Goal: Find specific page/section: Find specific page/section

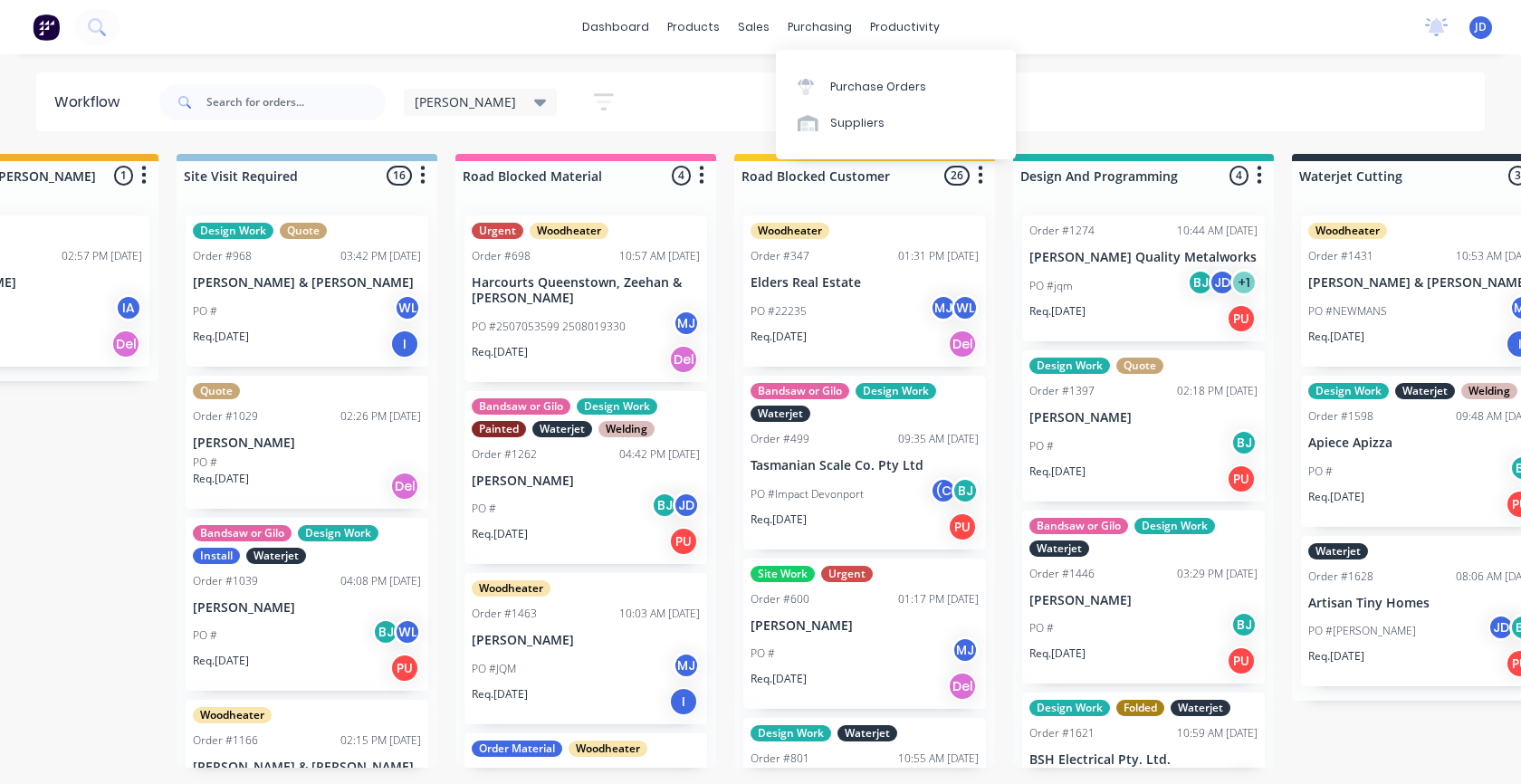
scroll to position [436, 0]
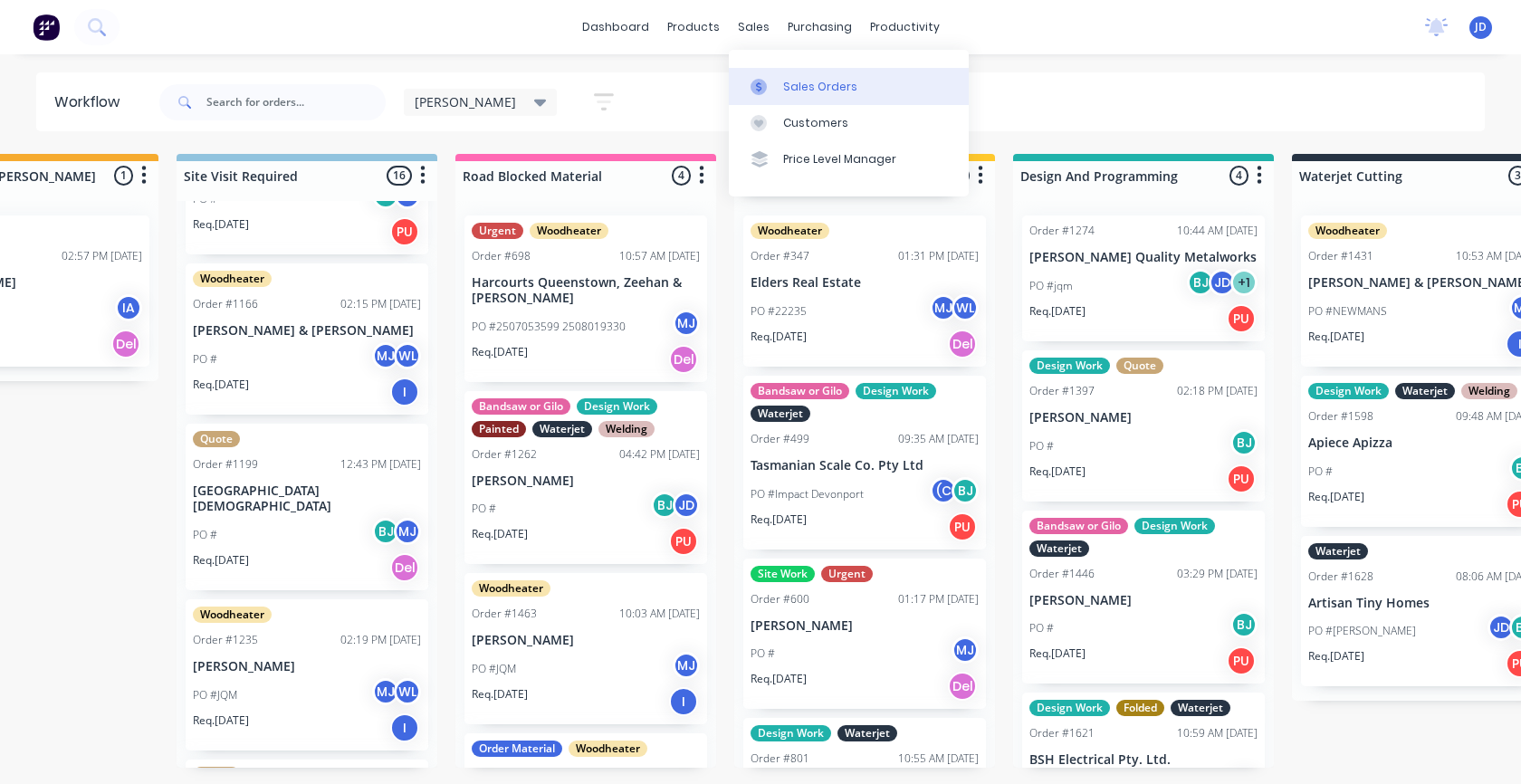
click at [785, 95] on link "Sales Orders" at bounding box center [849, 86] width 240 height 36
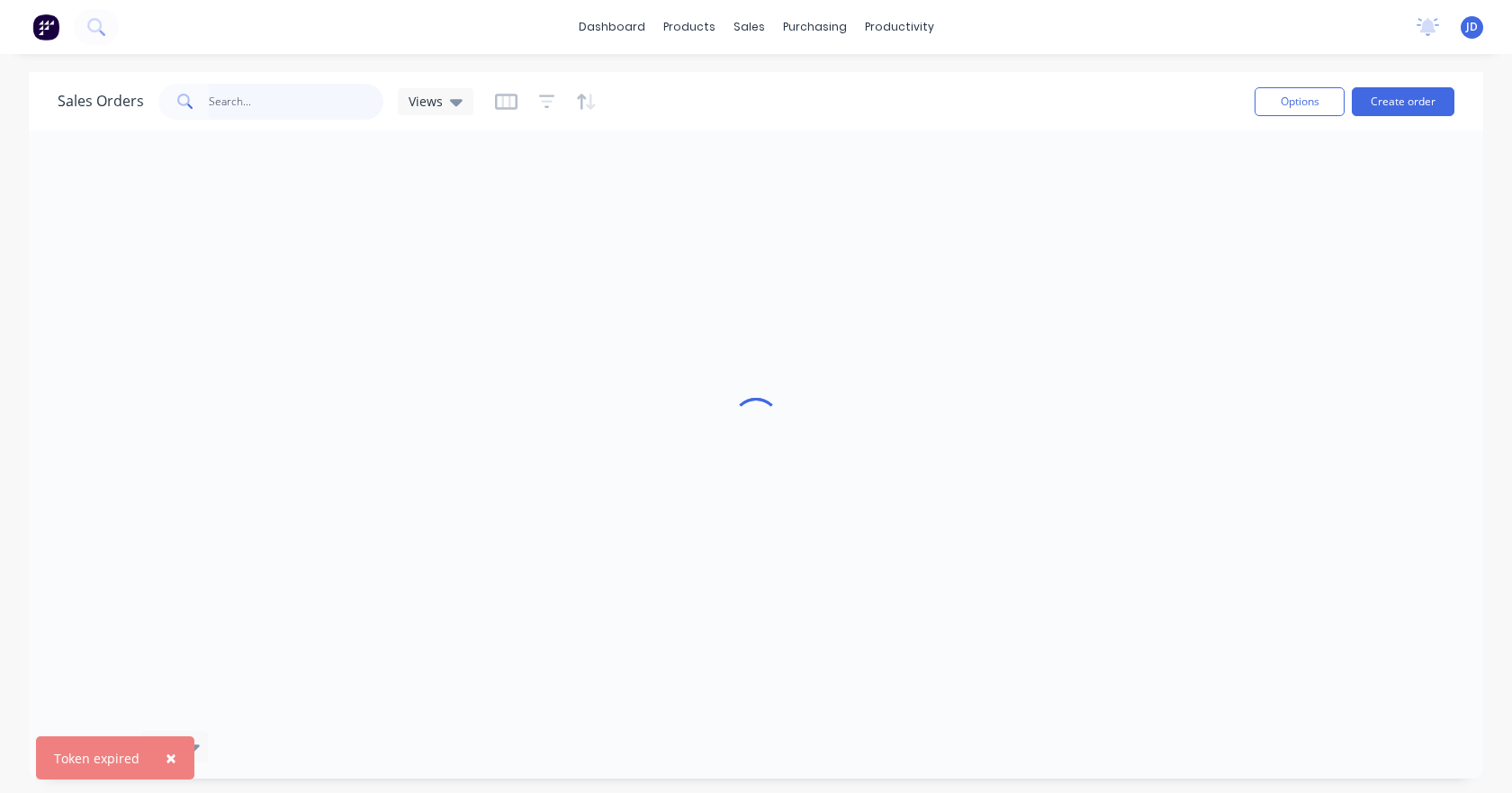
click at [234, 110] on input "text" at bounding box center [296, 101] width 176 height 36
type input "488 sto"
drag, startPoint x: 278, startPoint y: 114, endPoint x: 173, endPoint y: 128, distance: 105.9
click at [173, 128] on div "Sales Orders 488 sto Views Options Create order" at bounding box center [756, 101] width 1454 height 59
click at [446, 101] on div "Views" at bounding box center [435, 101] width 54 height 16
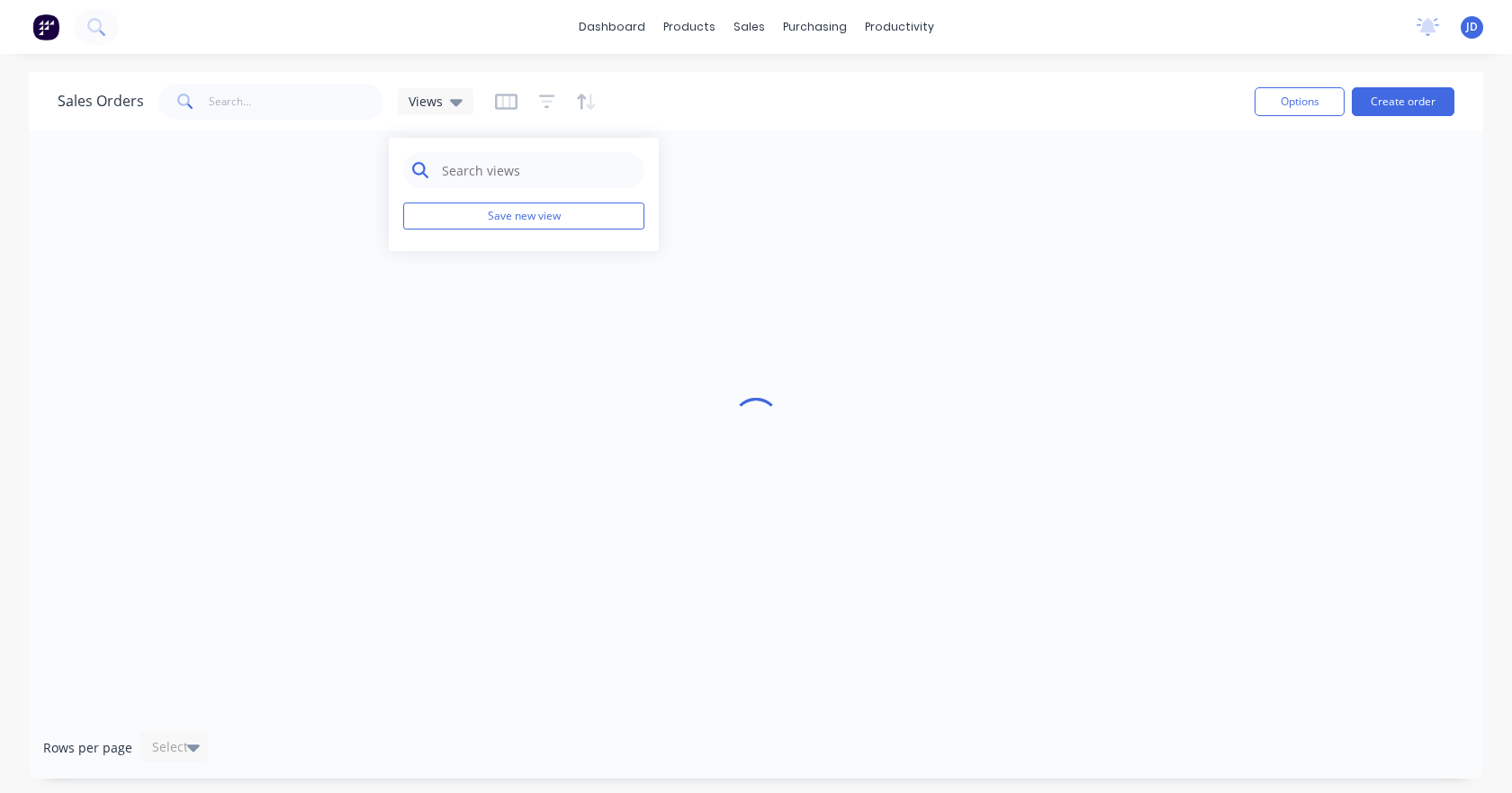
click at [462, 166] on input "text" at bounding box center [538, 169] width 195 height 36
click at [502, 93] on icon "button" at bounding box center [506, 101] width 22 height 18
click at [550, 102] on icon "button" at bounding box center [546, 101] width 16 height 18
click at [595, 92] on div "Sales Orders Views" at bounding box center [649, 101] width 1183 height 44
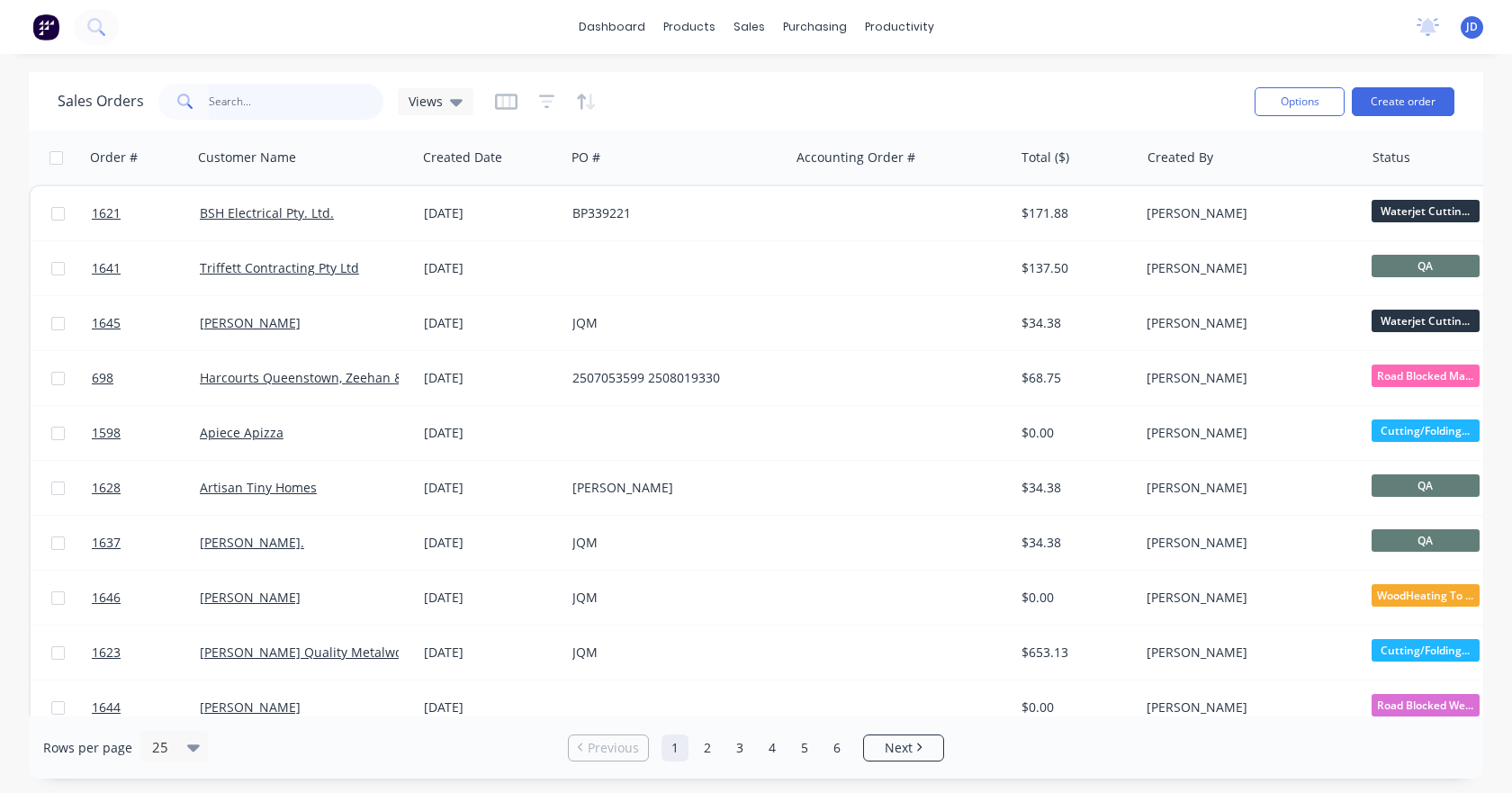
click at [263, 103] on input "text" at bounding box center [296, 101] width 176 height 36
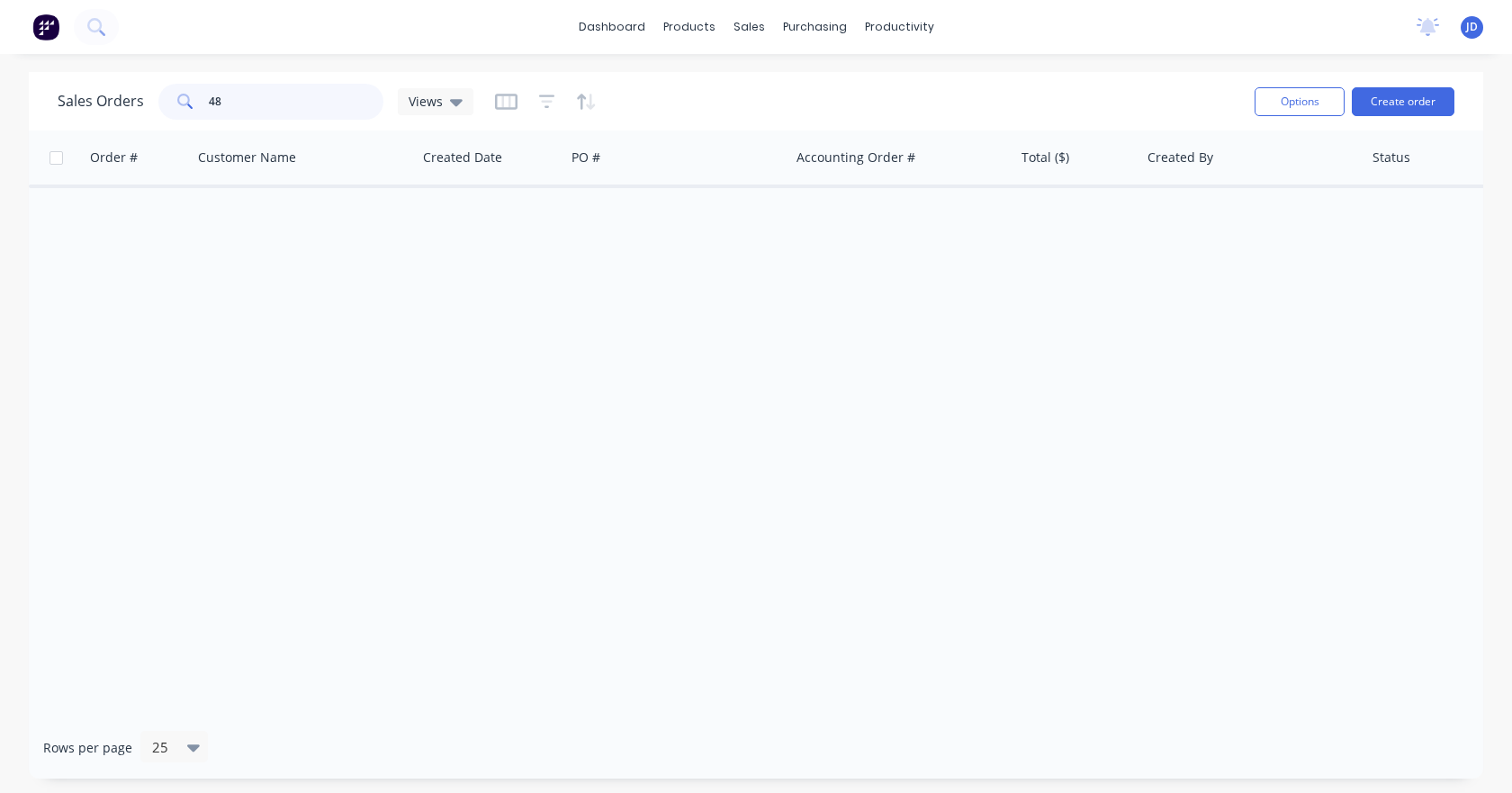
type input "4"
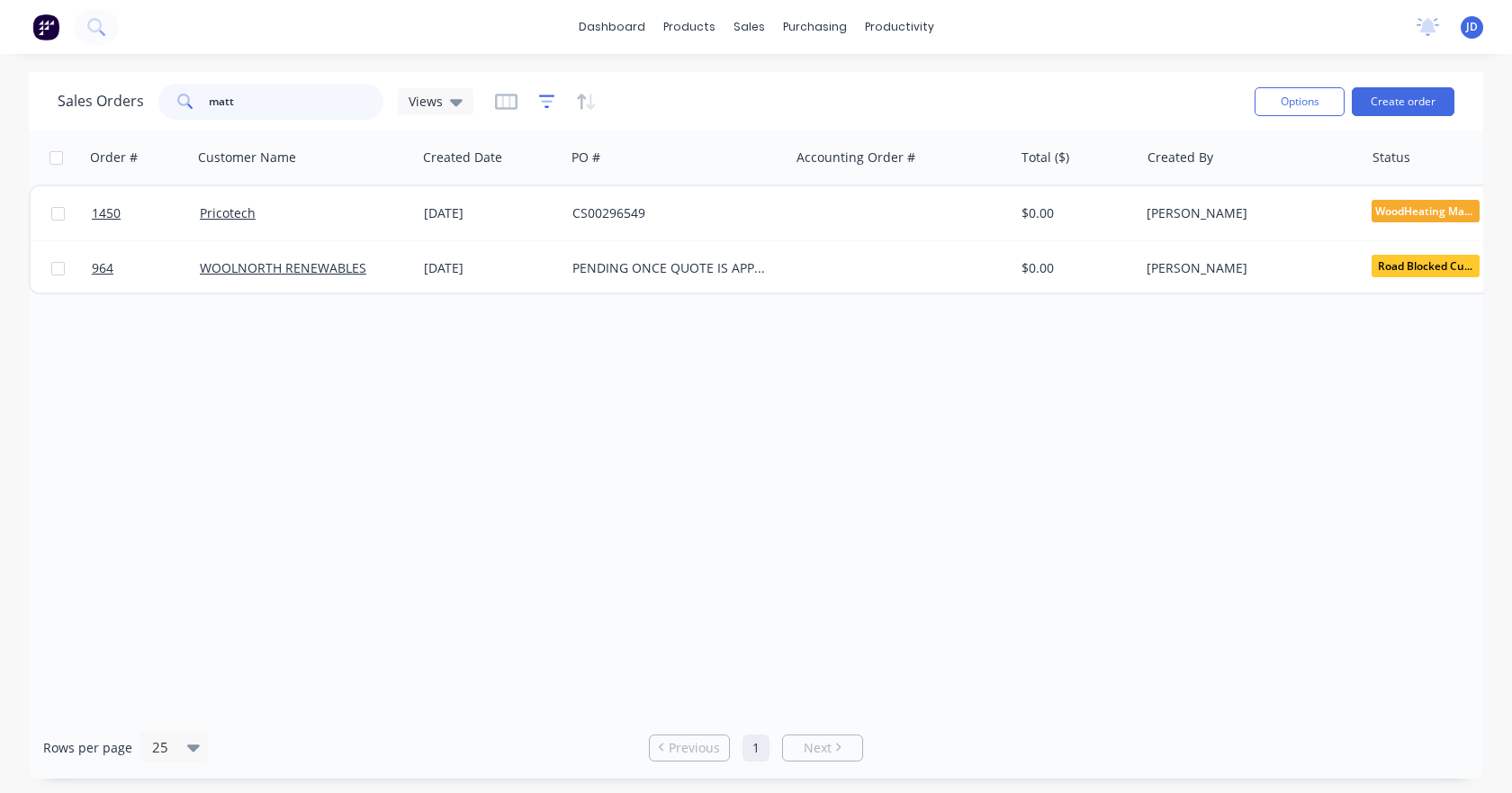
type input "matt"
click at [544, 98] on icon "button" at bounding box center [546, 101] width 16 height 18
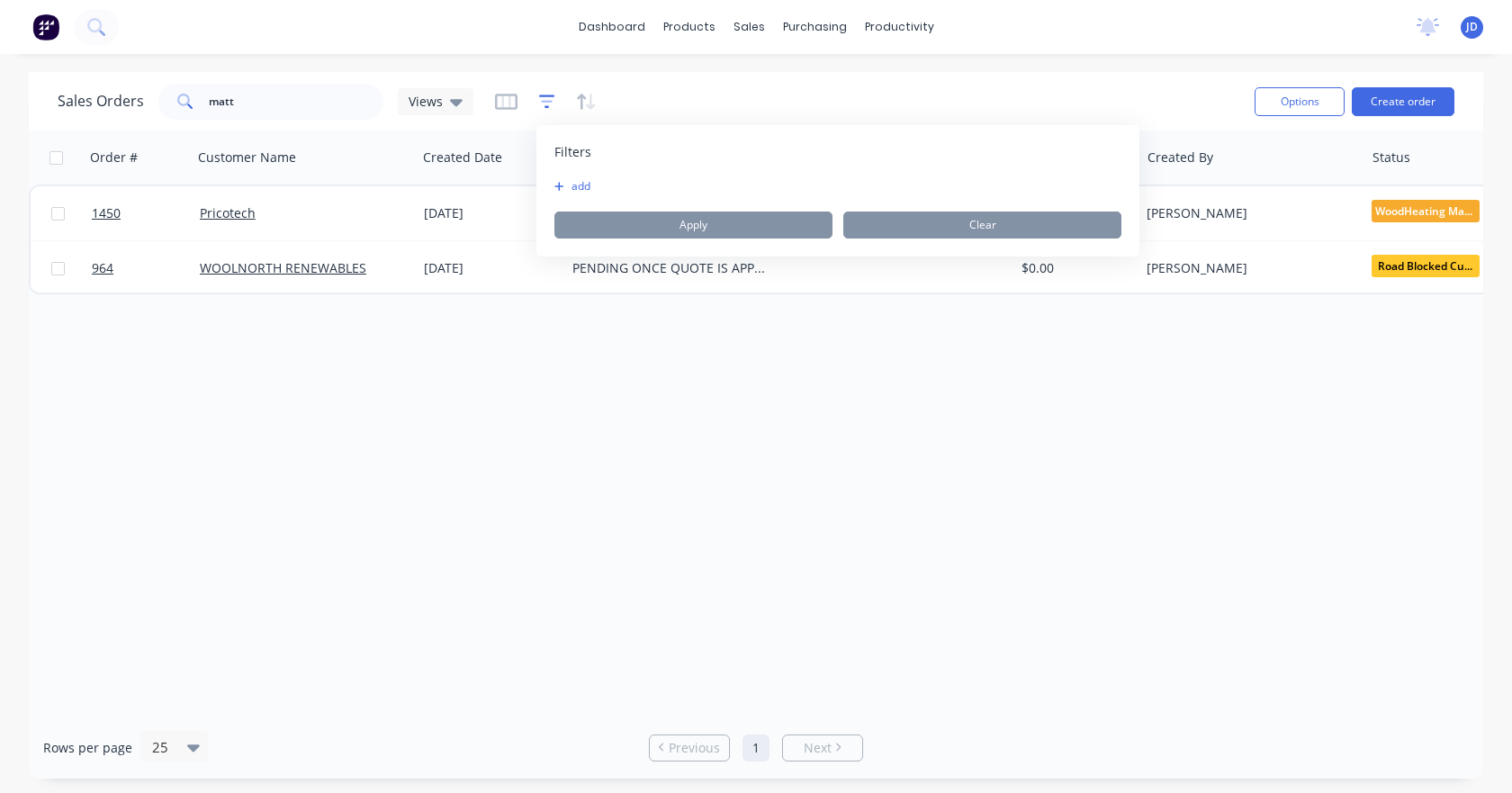
click at [544, 98] on icon "button" at bounding box center [546, 101] width 16 height 18
drag, startPoint x: 779, startPoint y: 121, endPoint x: 774, endPoint y: 147, distance: 26.5
click at [779, 121] on div "Customers" at bounding box center [811, 122] width 65 height 16
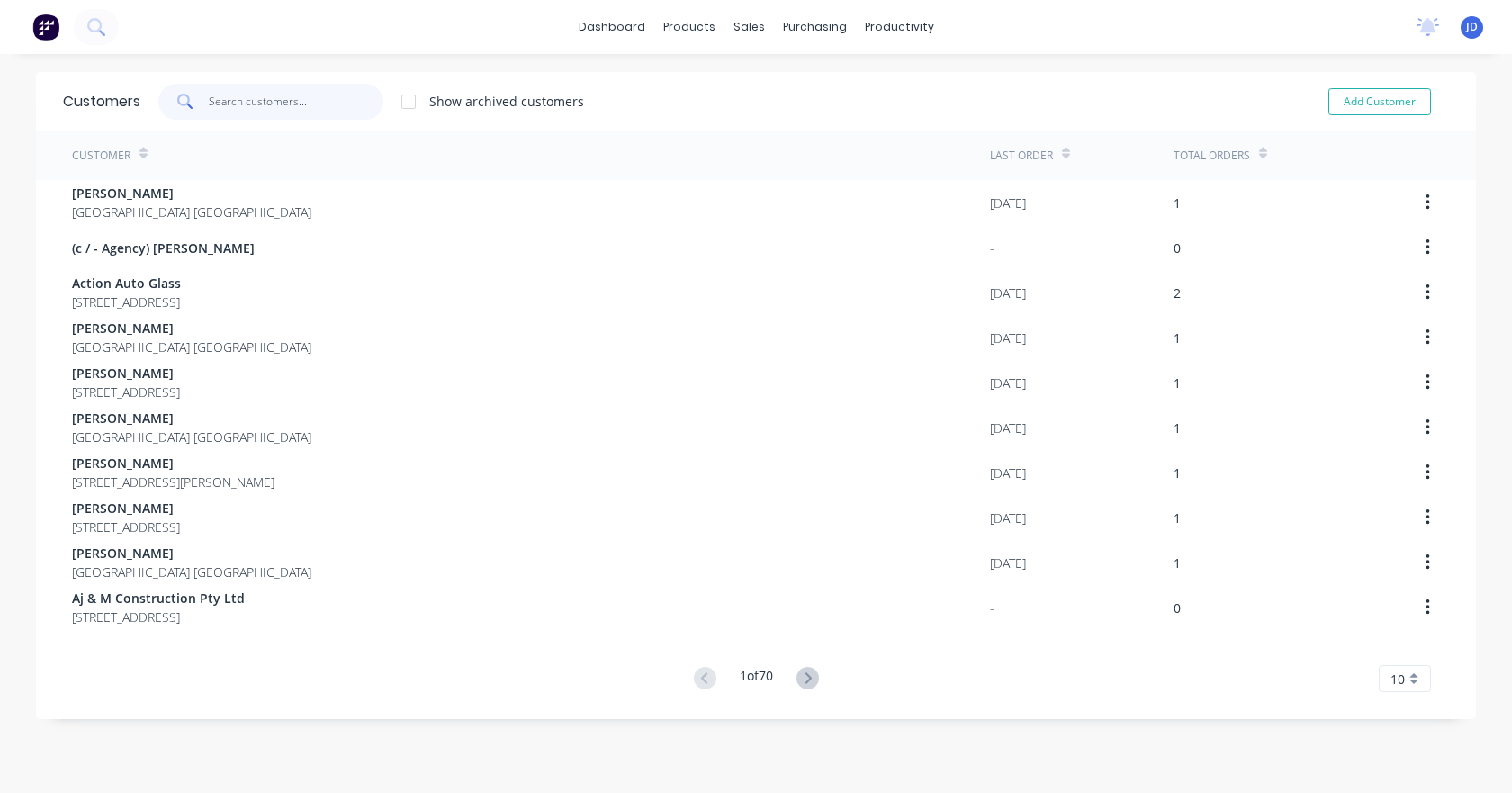
click at [315, 93] on input "text" at bounding box center [296, 101] width 176 height 36
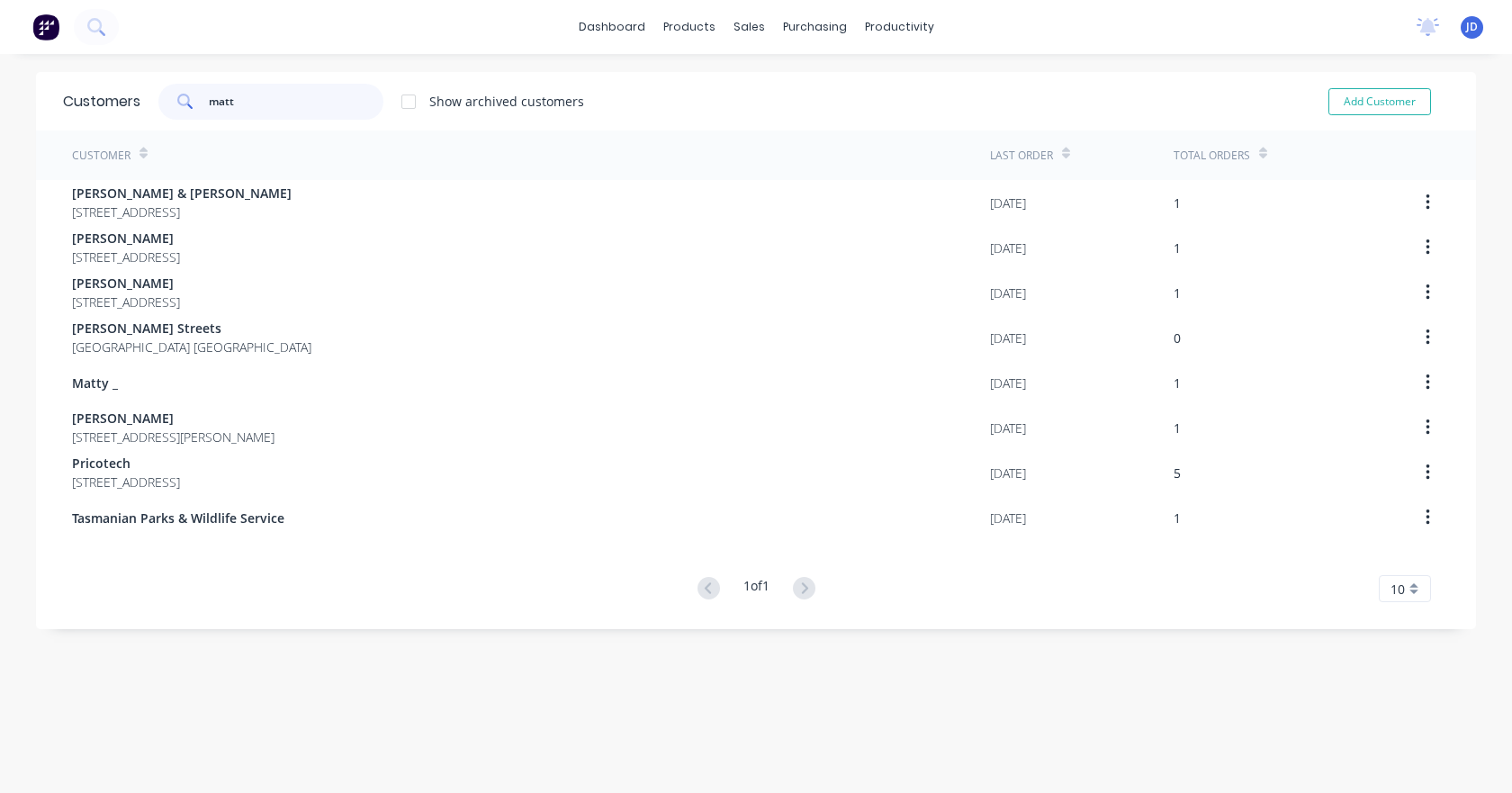
drag, startPoint x: 252, startPoint y: 90, endPoint x: 76, endPoint y: 83, distance: 176.1
click at [76, 83] on div "Customers matt Show archived customers Add Customer" at bounding box center [756, 101] width 1440 height 59
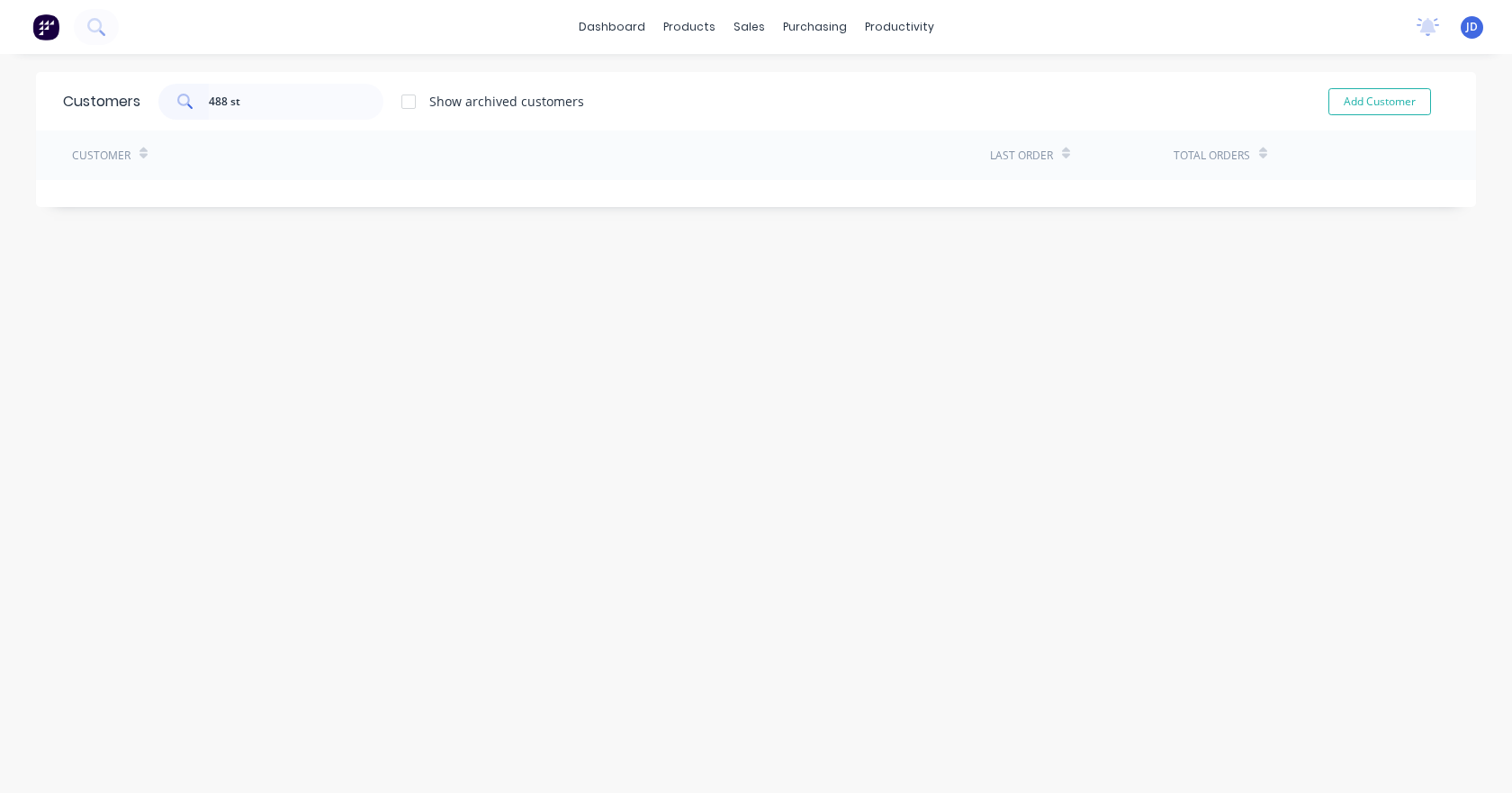
click at [411, 101] on div at bounding box center [408, 101] width 36 height 36
drag, startPoint x: 243, startPoint y: 97, endPoint x: 221, endPoint y: 96, distance: 22.0
click at [222, 96] on input "488 st" at bounding box center [296, 101] width 176 height 36
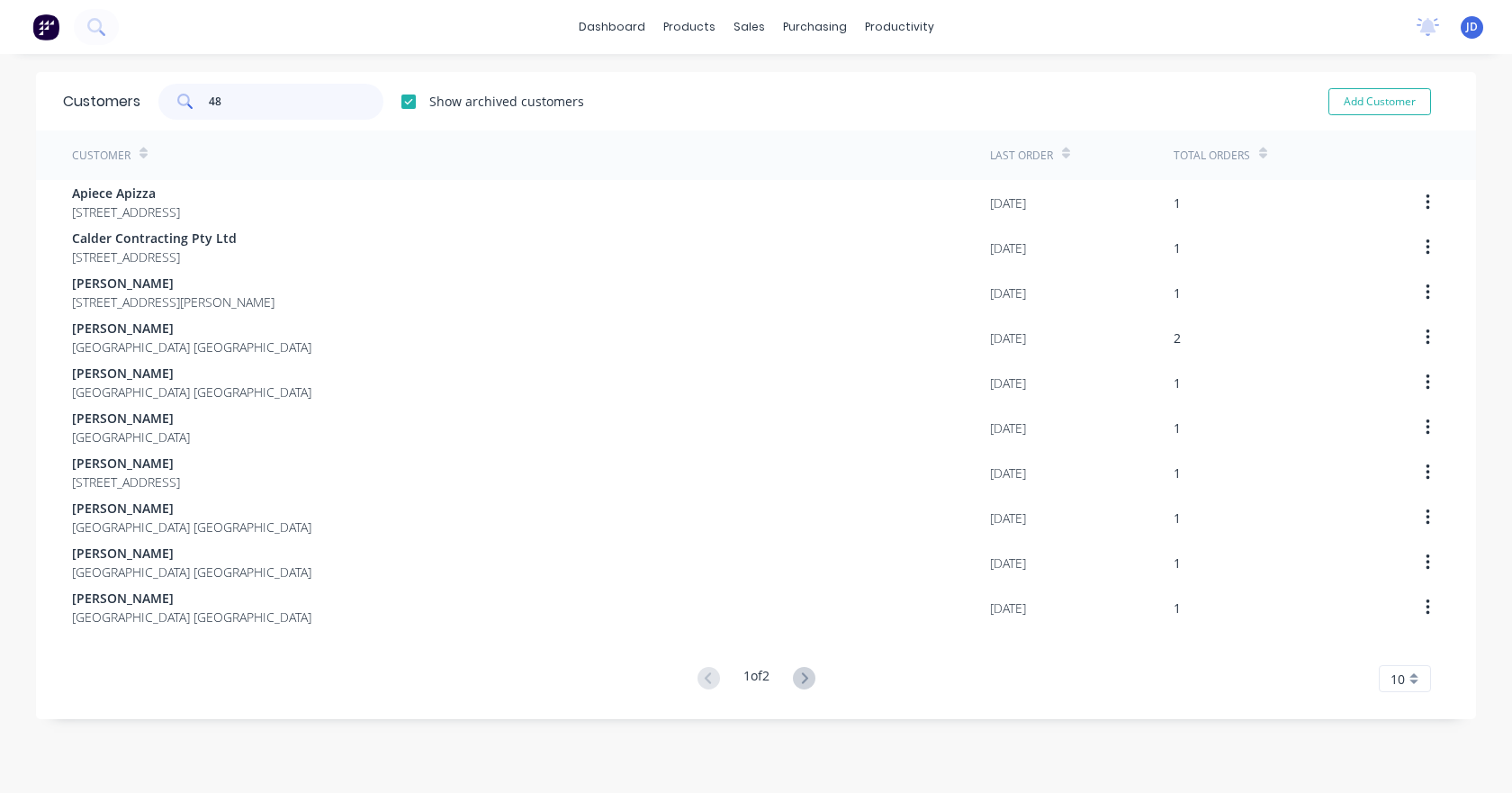
type input "4"
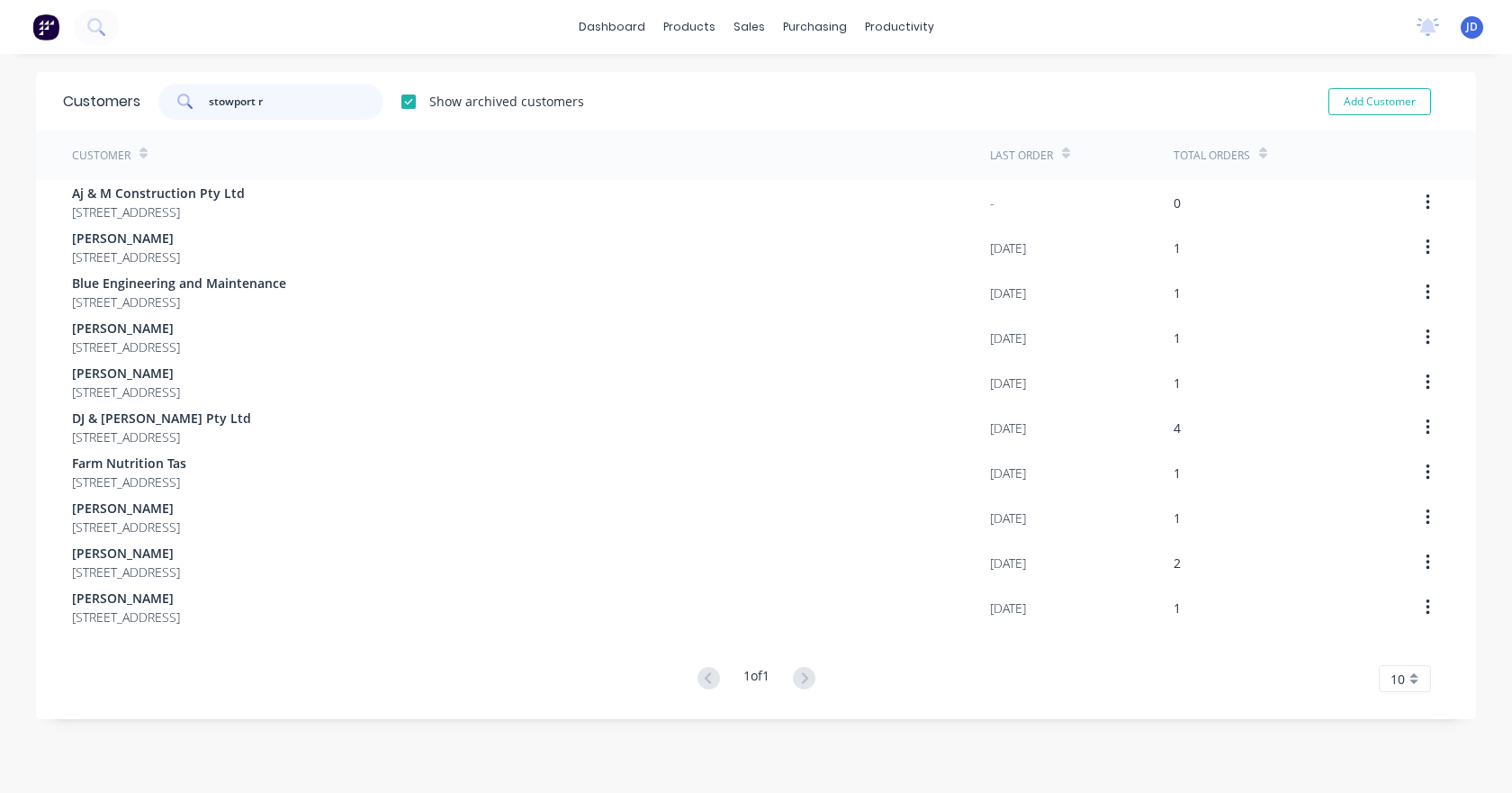
type input "stowport rd"
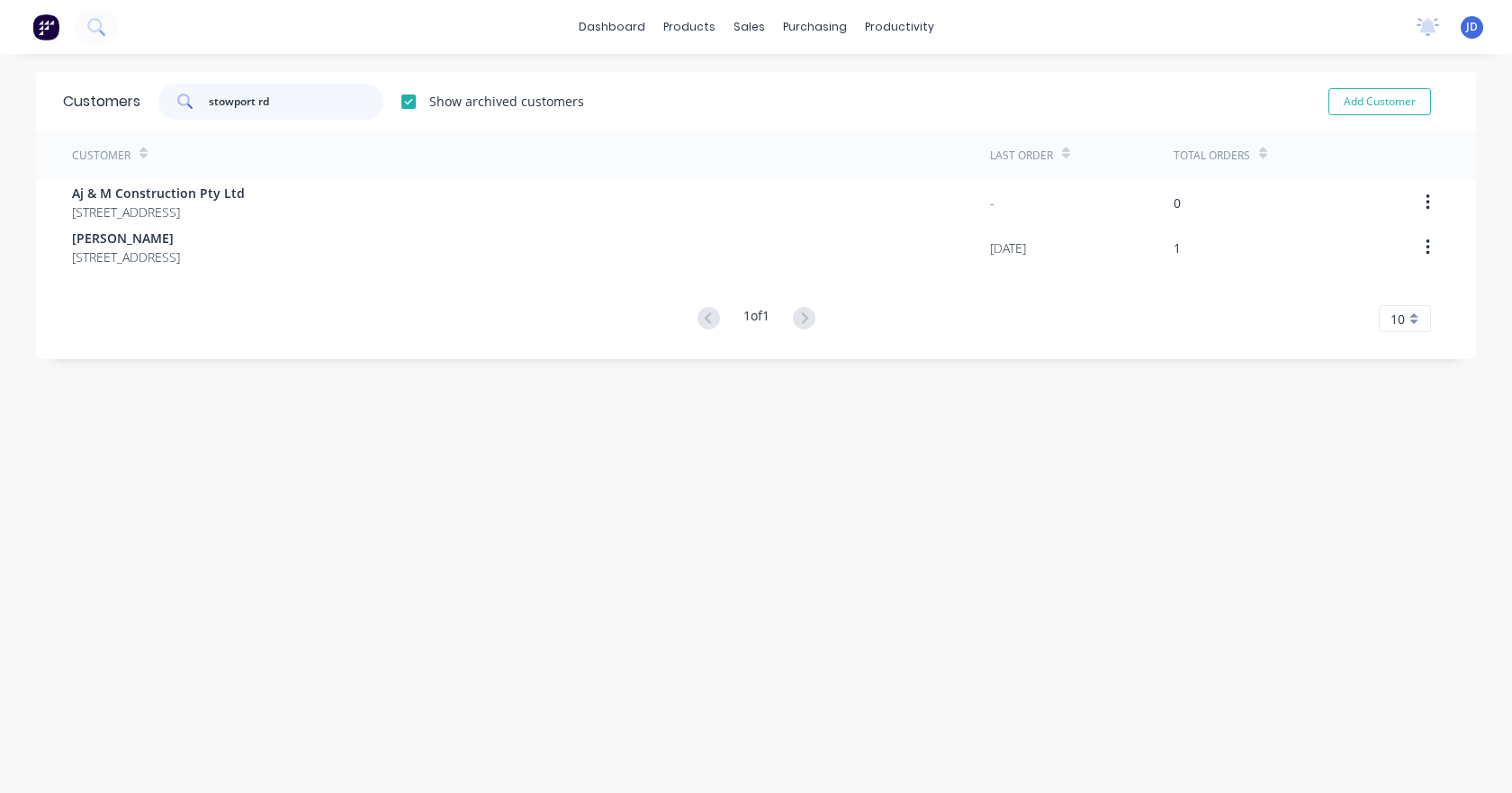
drag, startPoint x: 321, startPoint y: 110, endPoint x: 141, endPoint y: 107, distance: 180.0
click at [158, 102] on div "stowport rd" at bounding box center [271, 101] width 225 height 36
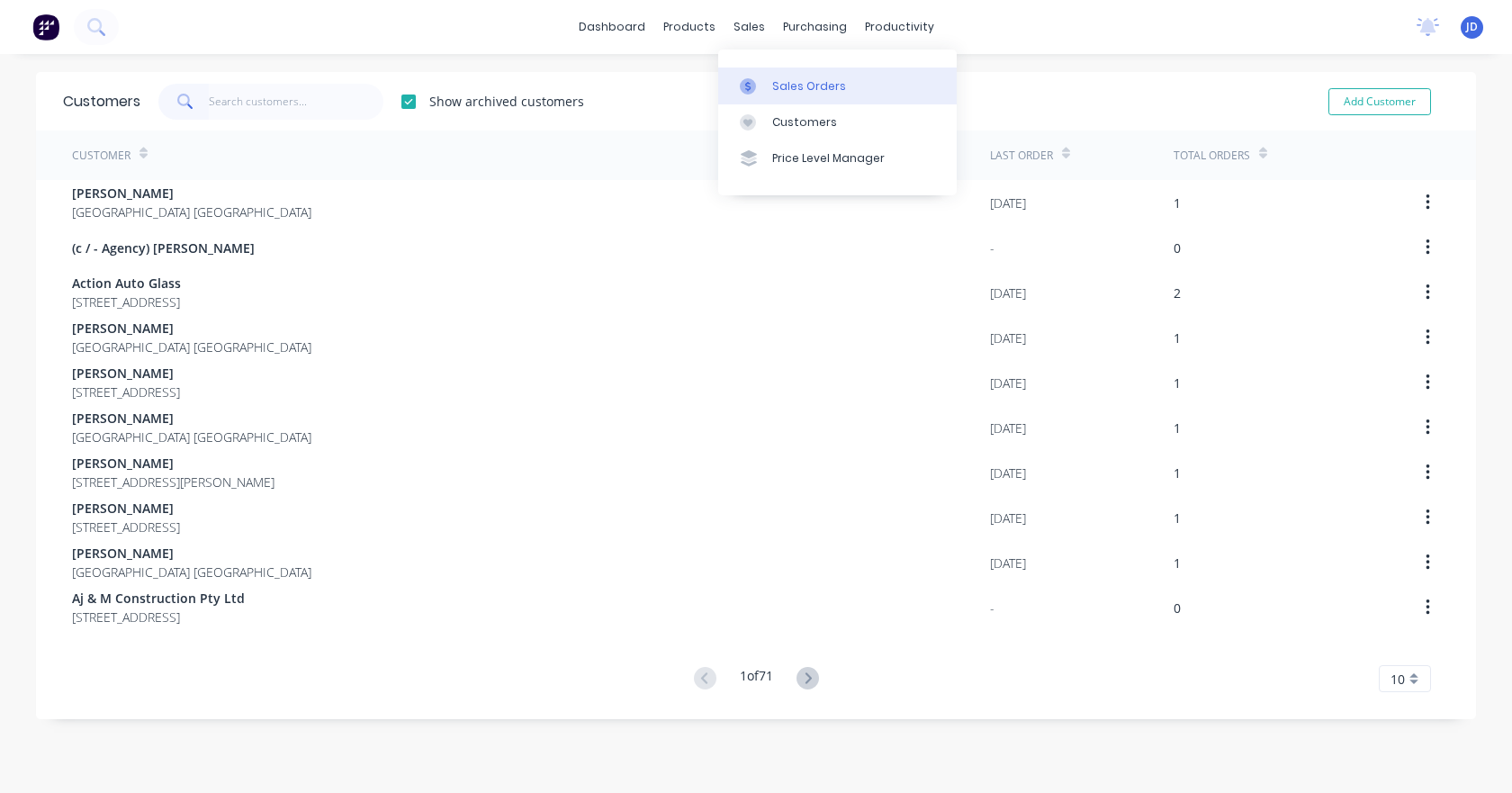
click at [774, 87] on div "Sales Orders" at bounding box center [809, 86] width 74 height 16
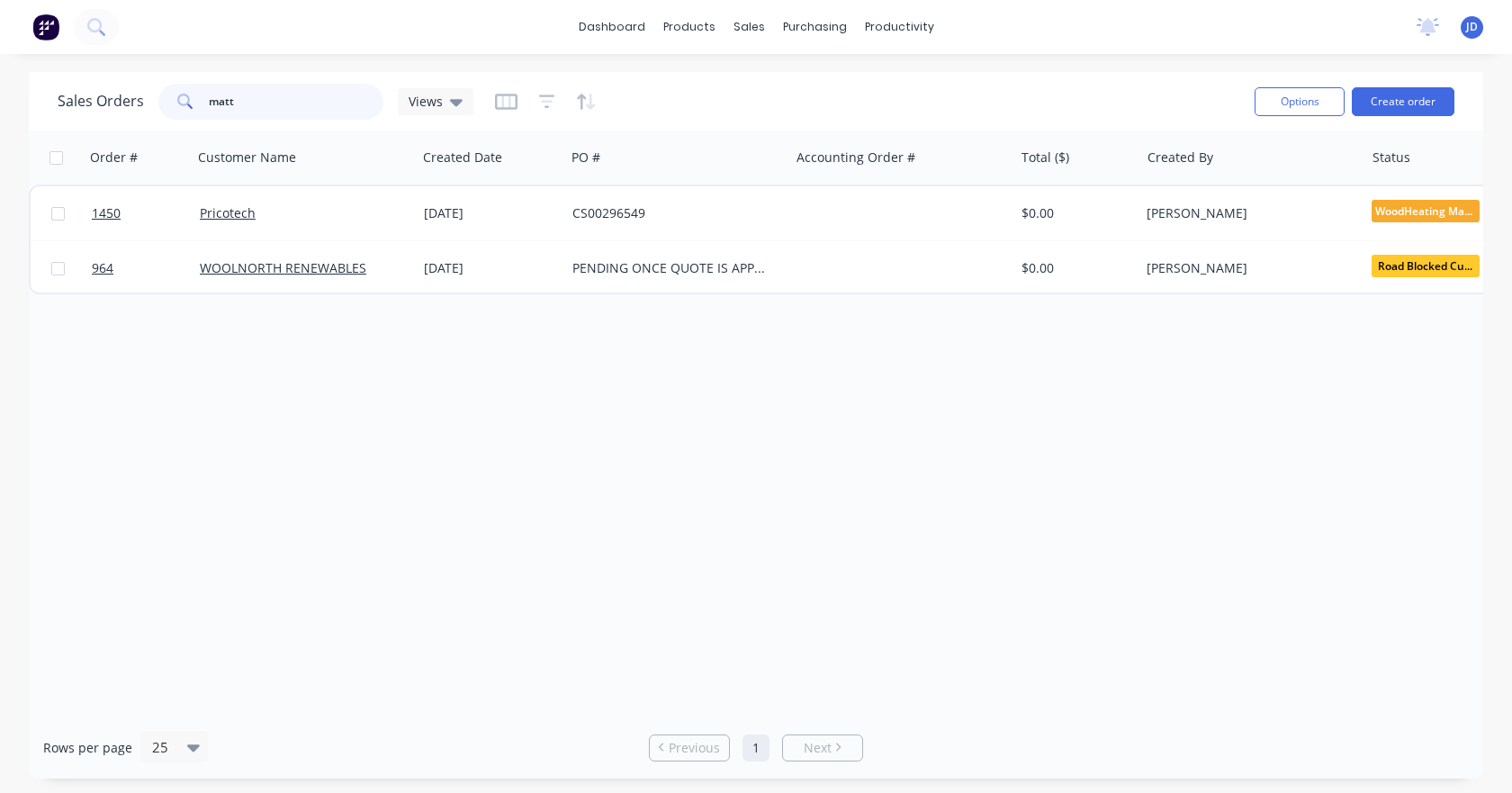
drag, startPoint x: 333, startPoint y: 96, endPoint x: 40, endPoint y: 136, distance: 295.7
click at [73, 111] on div "Sales Orders matt Views" at bounding box center [265, 101] width 416 height 36
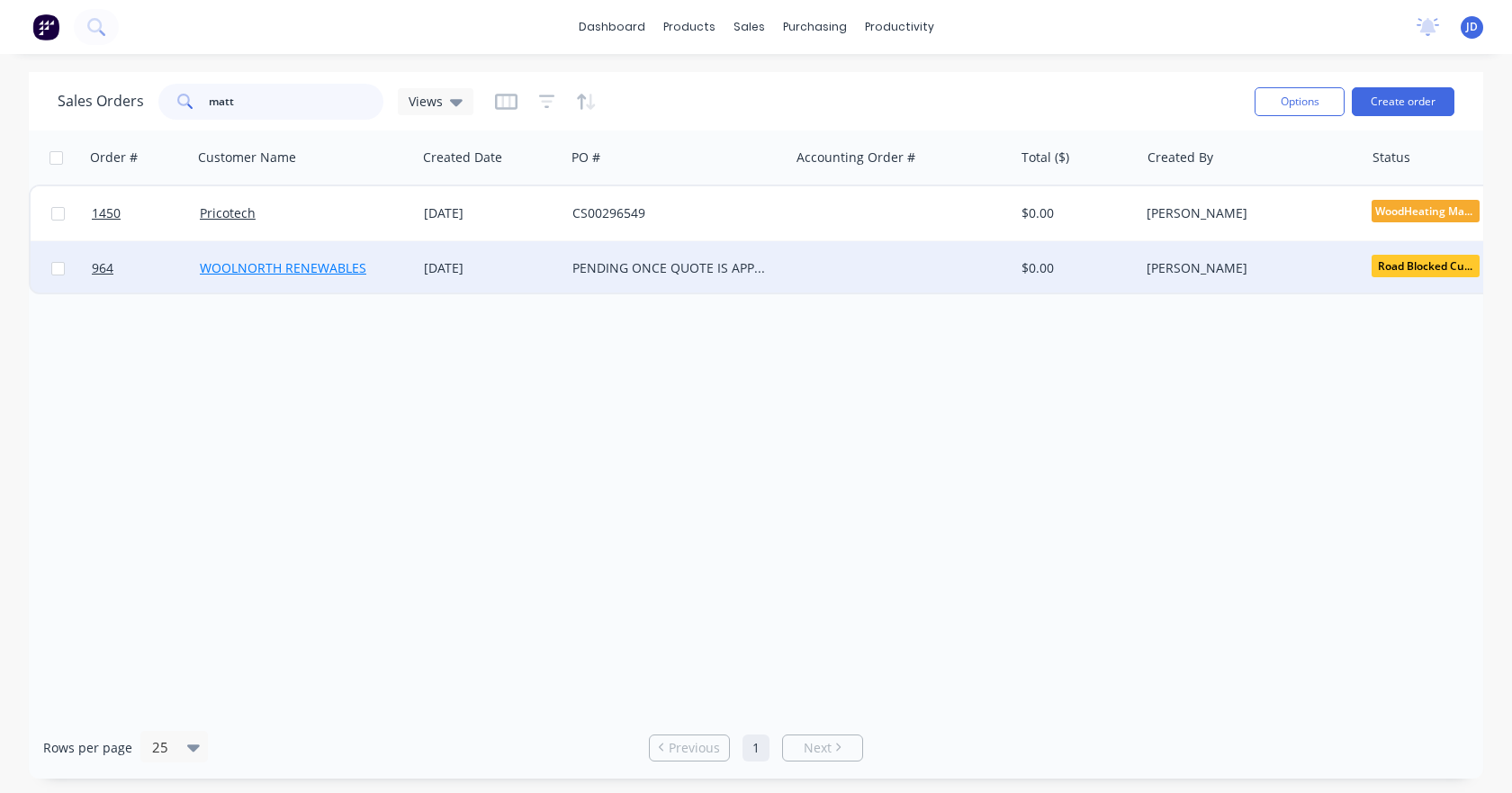
paste input "stowport rd"
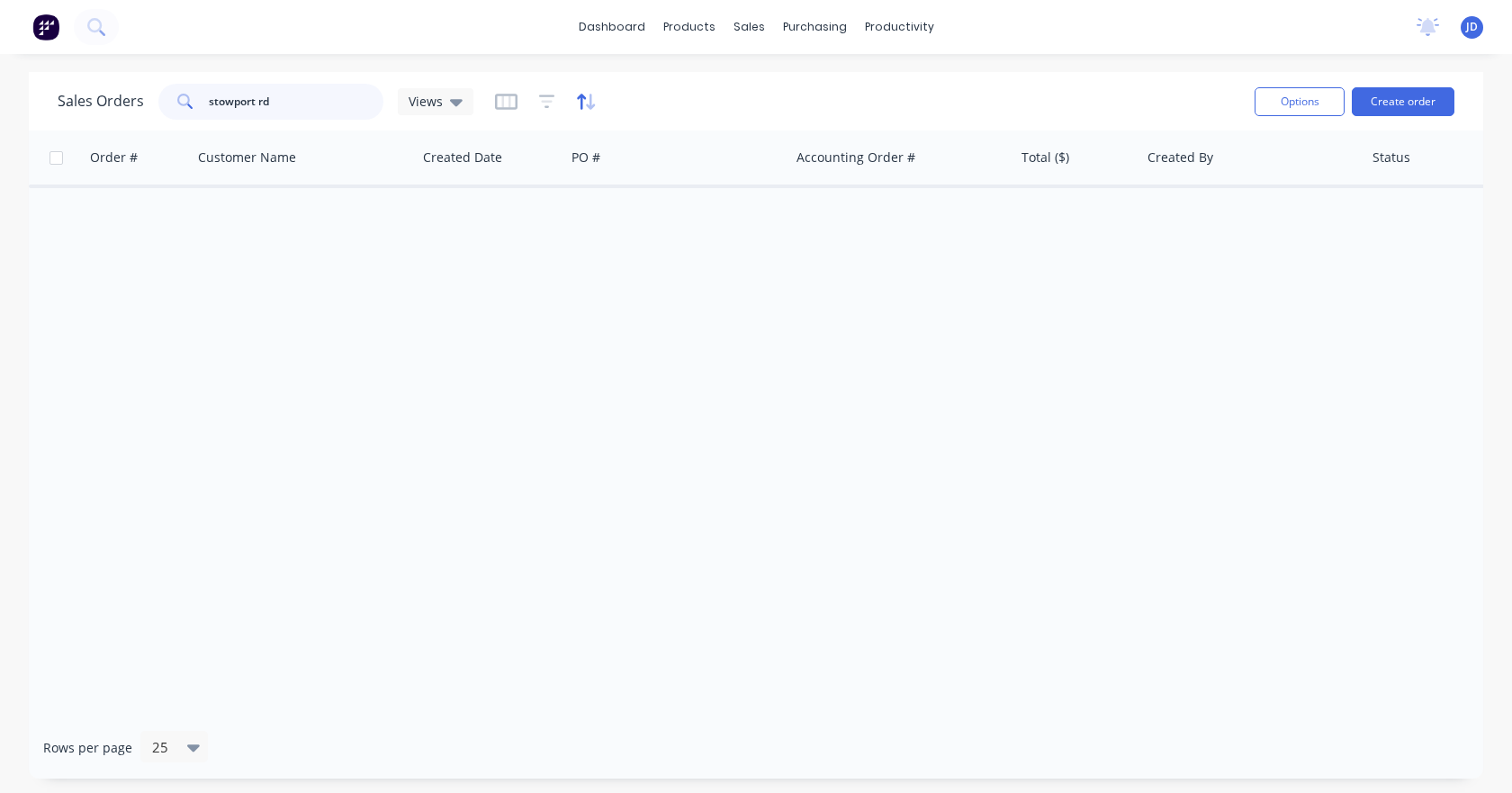
type input "stowport rd"
click at [578, 106] on icon "button" at bounding box center [586, 101] width 20 height 18
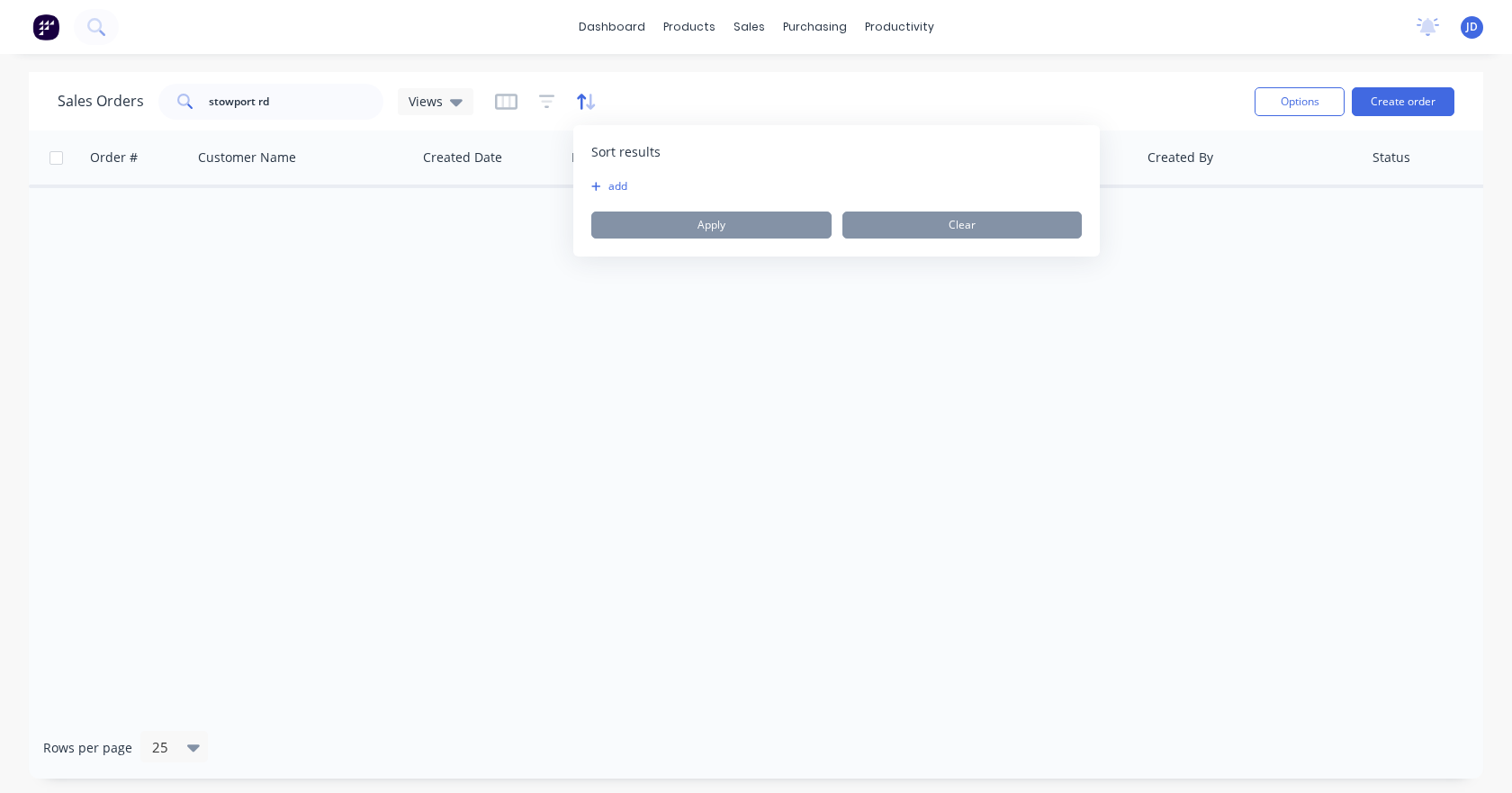
click at [578, 106] on icon "button" at bounding box center [586, 101] width 20 height 18
click at [542, 110] on icon "button" at bounding box center [546, 101] width 16 height 18
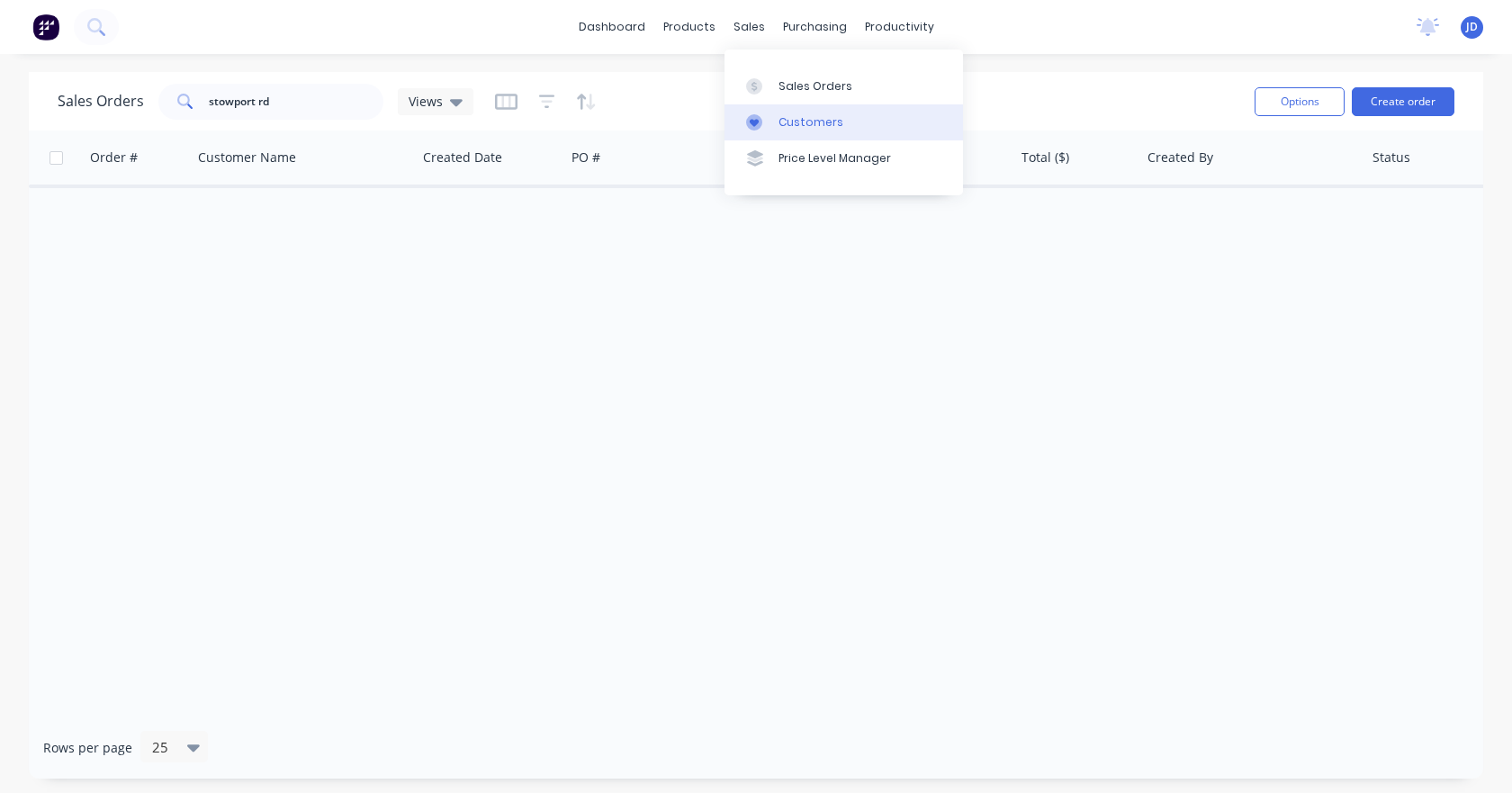
click at [782, 114] on div "Customers" at bounding box center [811, 122] width 65 height 16
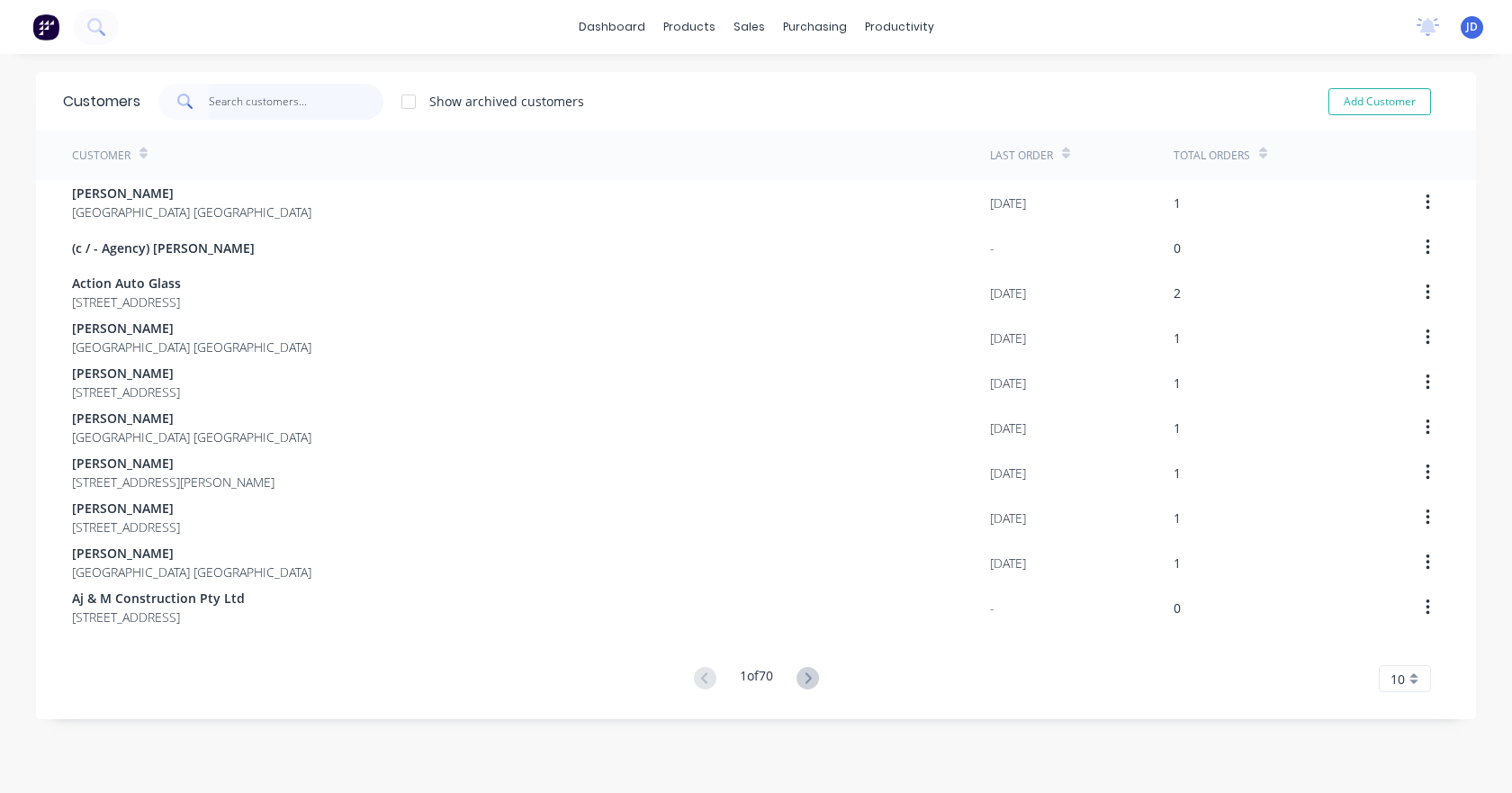
click at [288, 104] on input "text" at bounding box center [296, 101] width 176 height 36
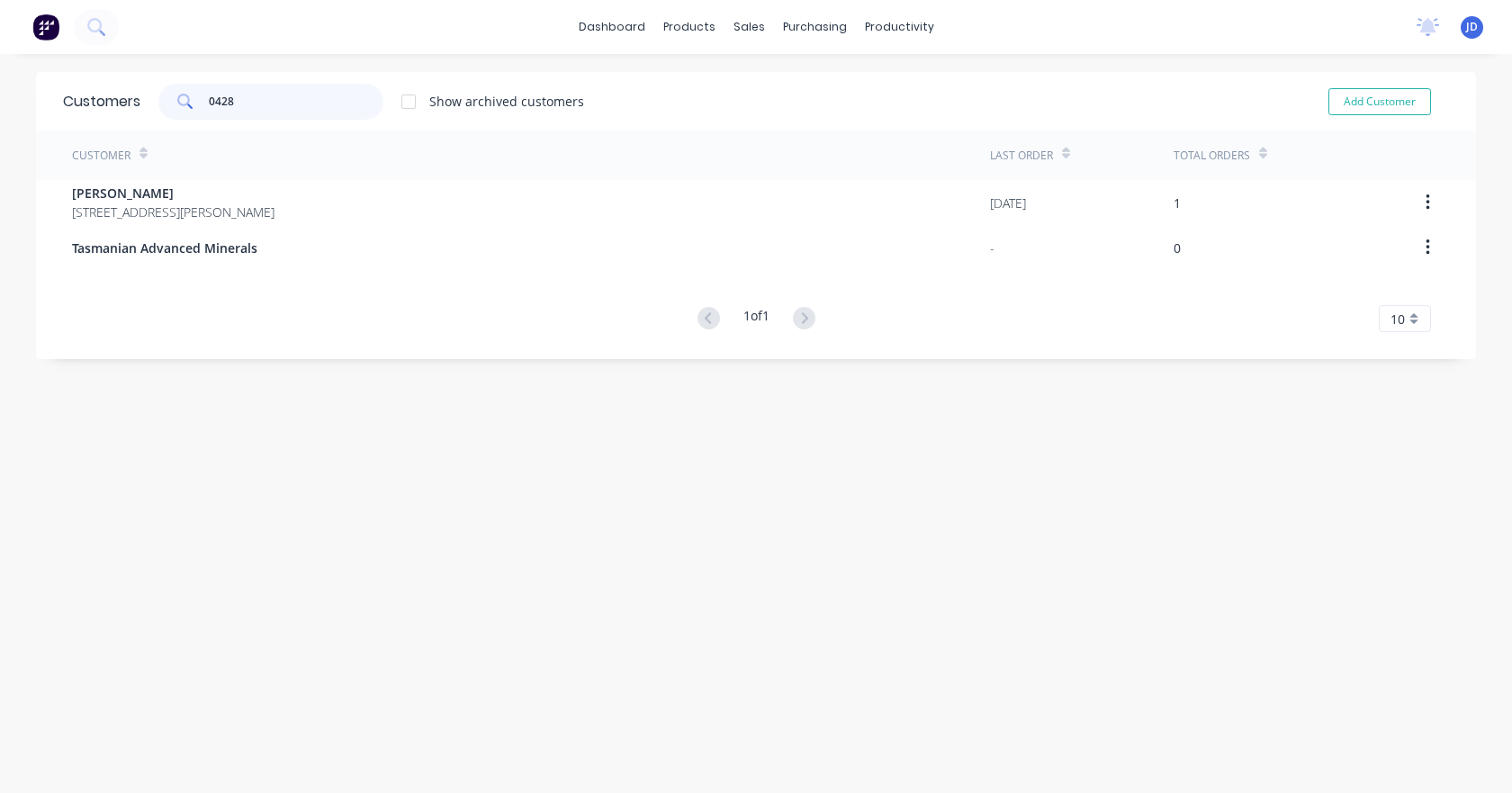
type input "04289"
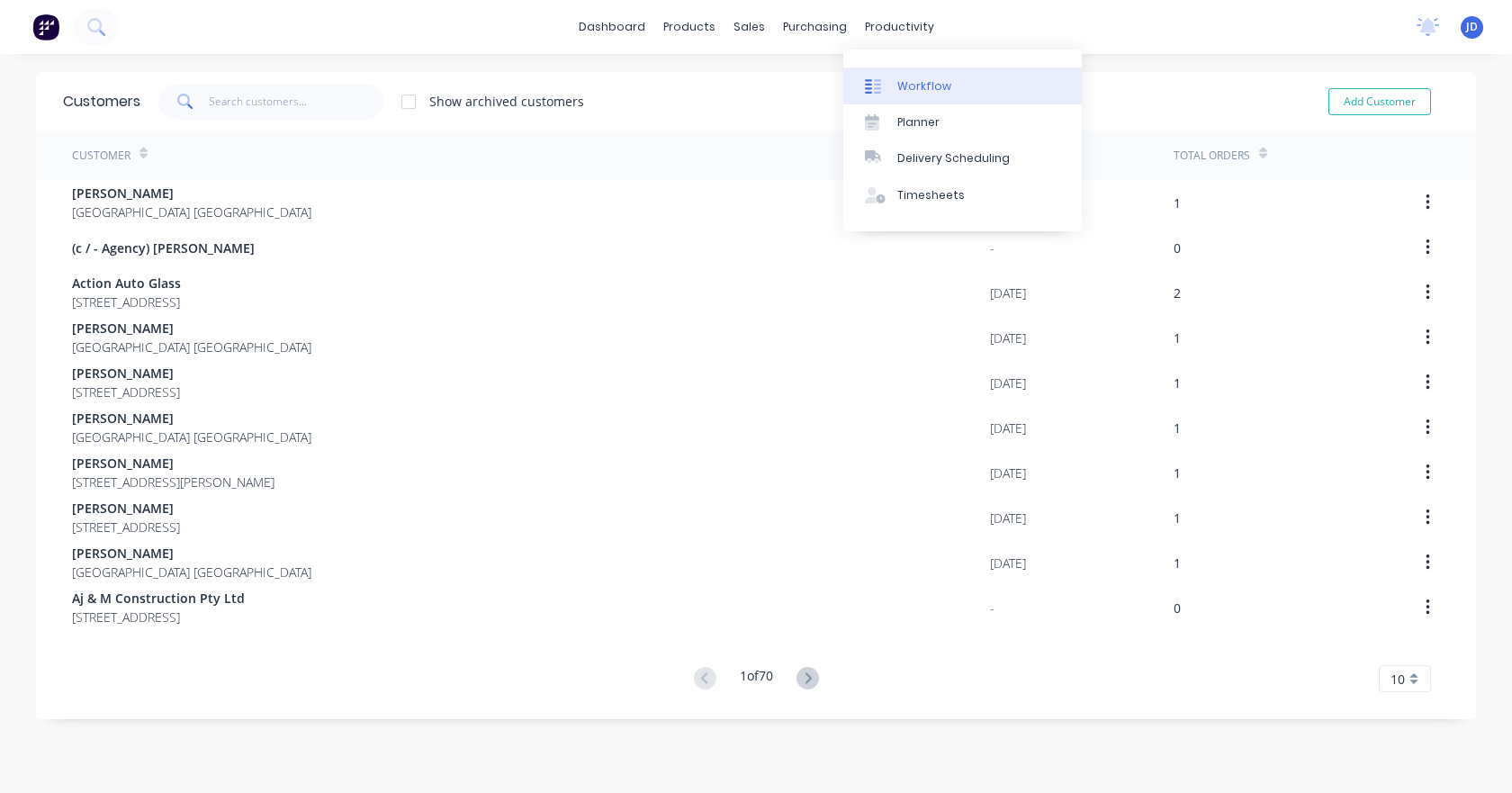
click at [900, 74] on link "Workflow" at bounding box center [962, 86] width 238 height 36
